Goal: Task Accomplishment & Management: Use online tool/utility

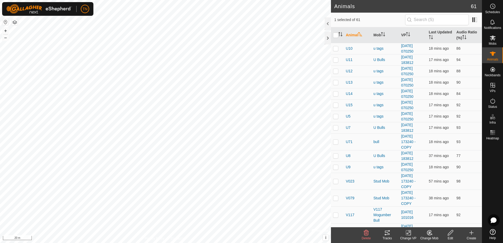
click at [389, 235] on icon at bounding box center [387, 233] width 5 height 4
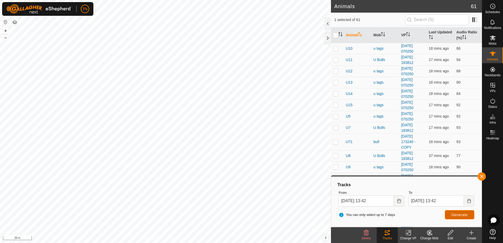
click at [464, 217] on button "Generate" at bounding box center [459, 214] width 29 height 9
checkbox input "true"
checkbox input "false"
click at [463, 214] on span "Generate" at bounding box center [460, 215] width 16 height 4
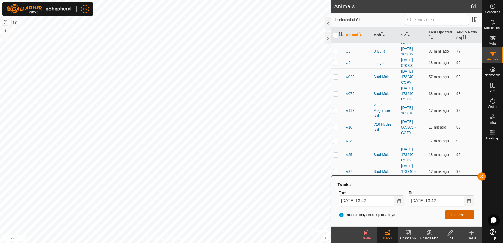
scroll to position [105, 0]
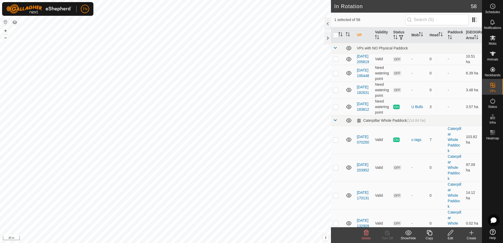
click at [450, 236] on icon at bounding box center [451, 233] width 7 height 6
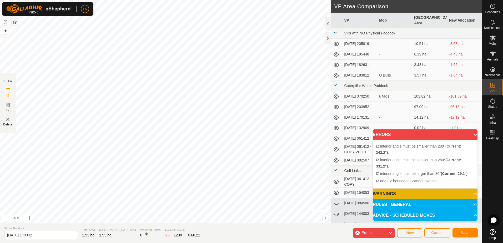
click at [238, 5] on div "IZ interior angle must be smaller than 280° (Current: 331.2°) . + – ⇧ i © Mapbo…" at bounding box center [165, 111] width 331 height 223
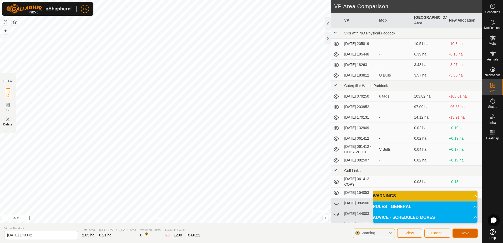
click at [463, 237] on button "Save" at bounding box center [465, 233] width 25 height 9
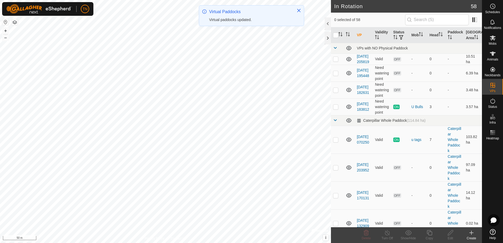
checkbox input "true"
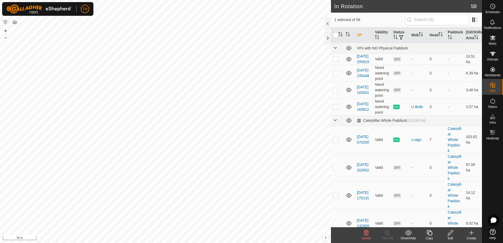
checkbox input "true"
checkbox input "false"
click at [269, 243] on html "TN Schedules Notifications Mobs Animals Neckbands VPs Status Infra Heatmap Help…" at bounding box center [251, 121] width 503 height 243
checkbox input "true"
checkbox input "false"
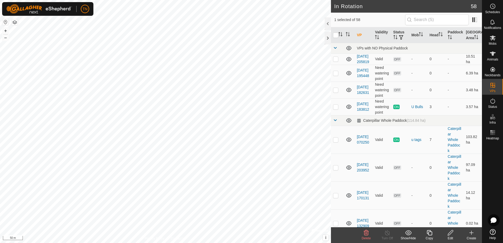
click at [448, 235] on icon at bounding box center [450, 232] width 5 height 5
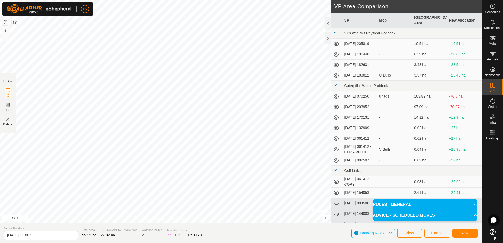
click at [337, 176] on div "DRAW IZ EZ Delete Privacy Policy Contact Us IZ interior angle must be larger th…" at bounding box center [241, 111] width 482 height 223
click at [469, 234] on span "Save" at bounding box center [465, 233] width 9 height 4
